Goal: Check status

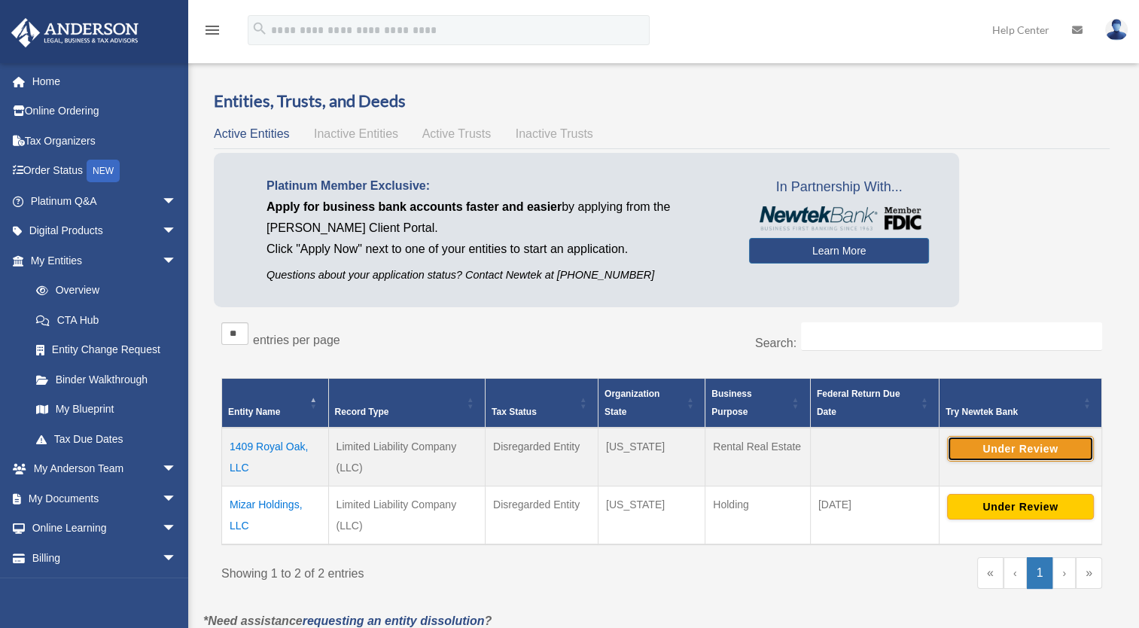
click at [992, 445] on button "Under Review" at bounding box center [1020, 449] width 147 height 26
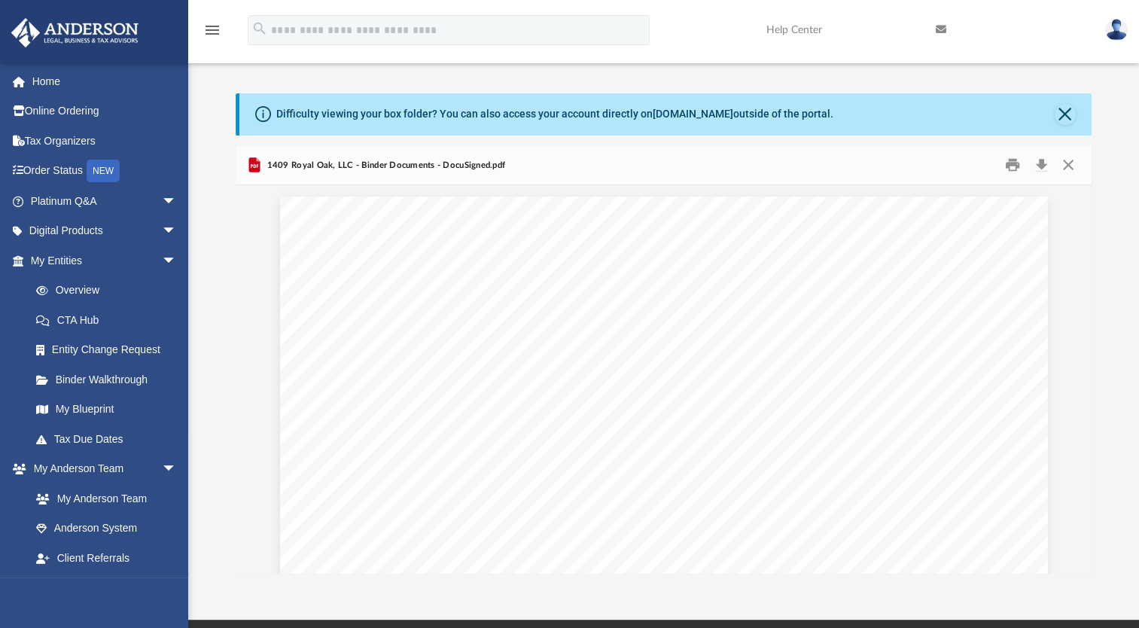
scroll to position [330, 843]
click at [90, 288] on link "Overview" at bounding box center [110, 291] width 178 height 30
